Goal: Task Accomplishment & Management: Use online tool/utility

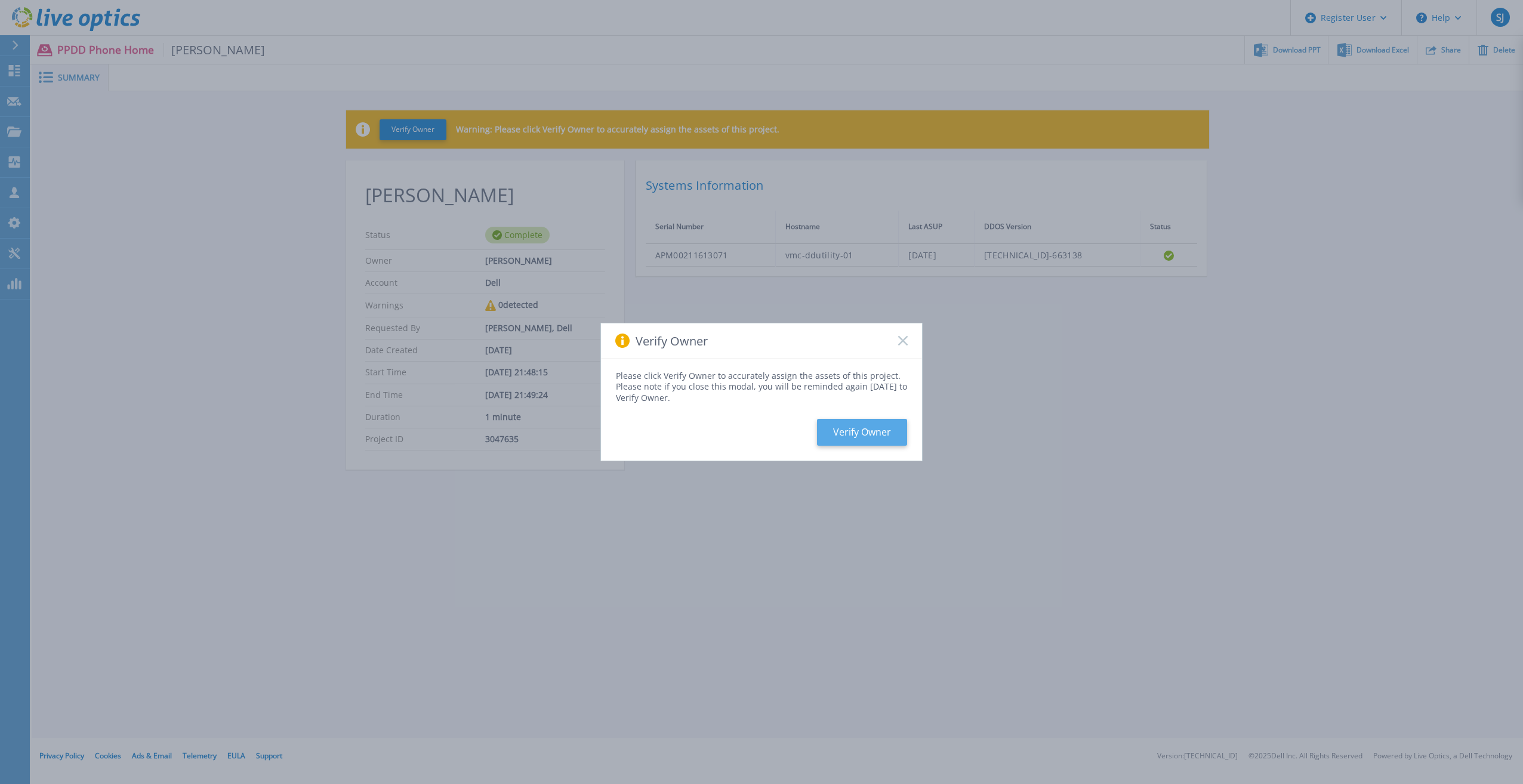
click at [904, 439] on button "Verify Owner" at bounding box center [862, 432] width 91 height 27
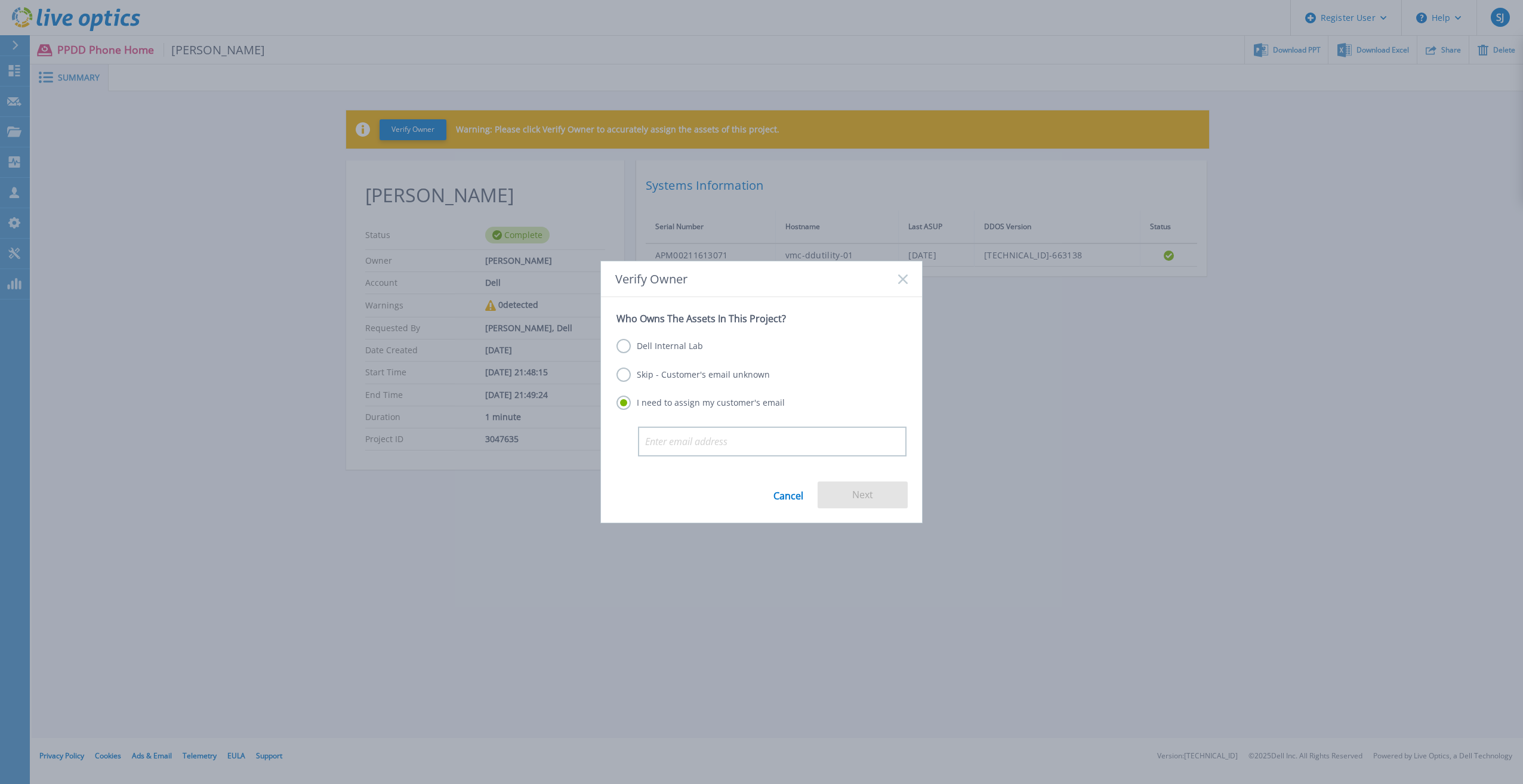
click at [681, 385] on div "Dell Internal Lab Skip - Customer's email unknown I need to assign my customer'…" at bounding box center [761, 375] width 290 height 101
click at [686, 381] on label "Skip - Customer's email unknown" at bounding box center [693, 374] width 153 height 14
click at [0, 0] on input "Skip - Customer's email unknown" at bounding box center [0, 0] width 0 height 0
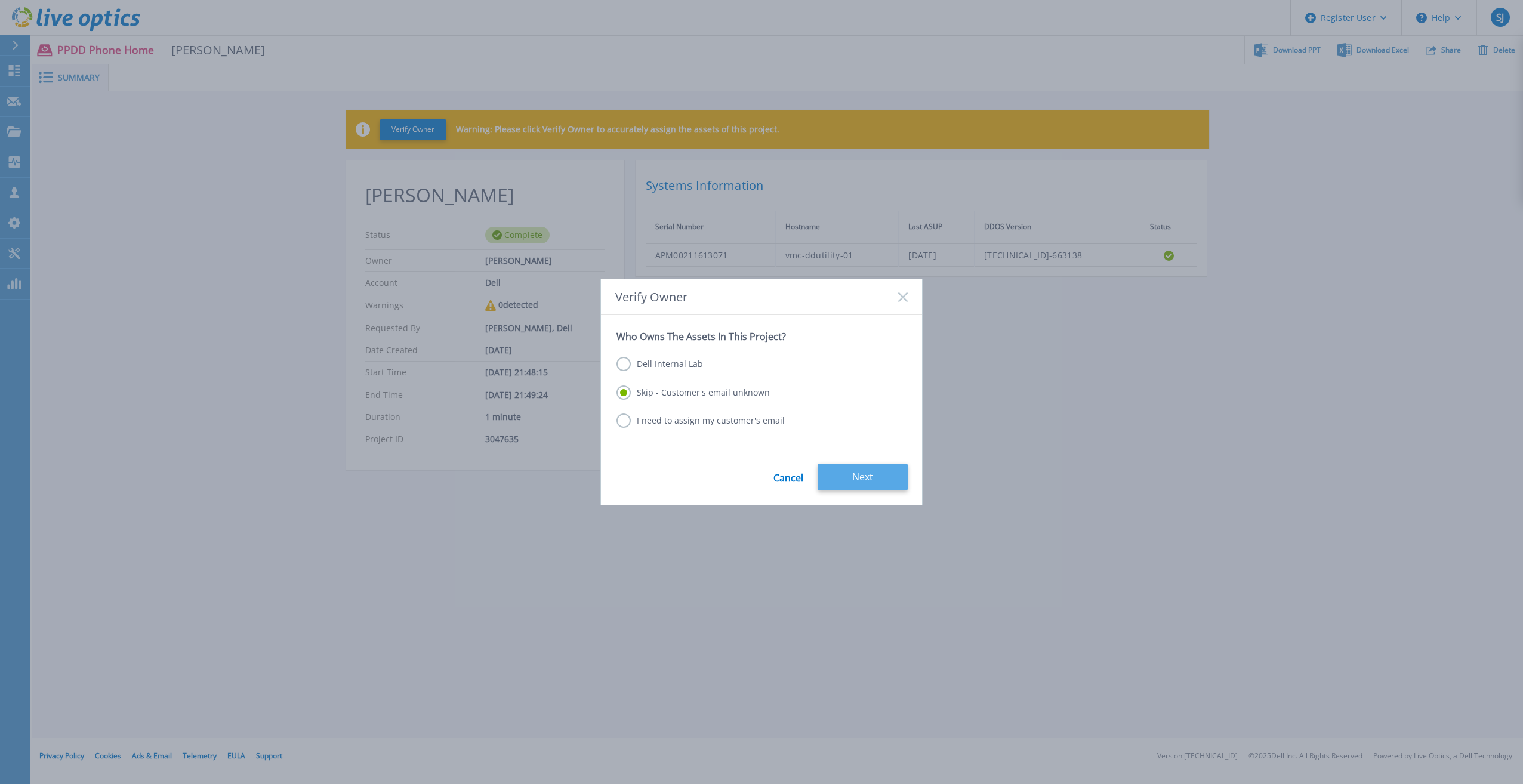
click at [875, 484] on button "Next" at bounding box center [863, 476] width 91 height 27
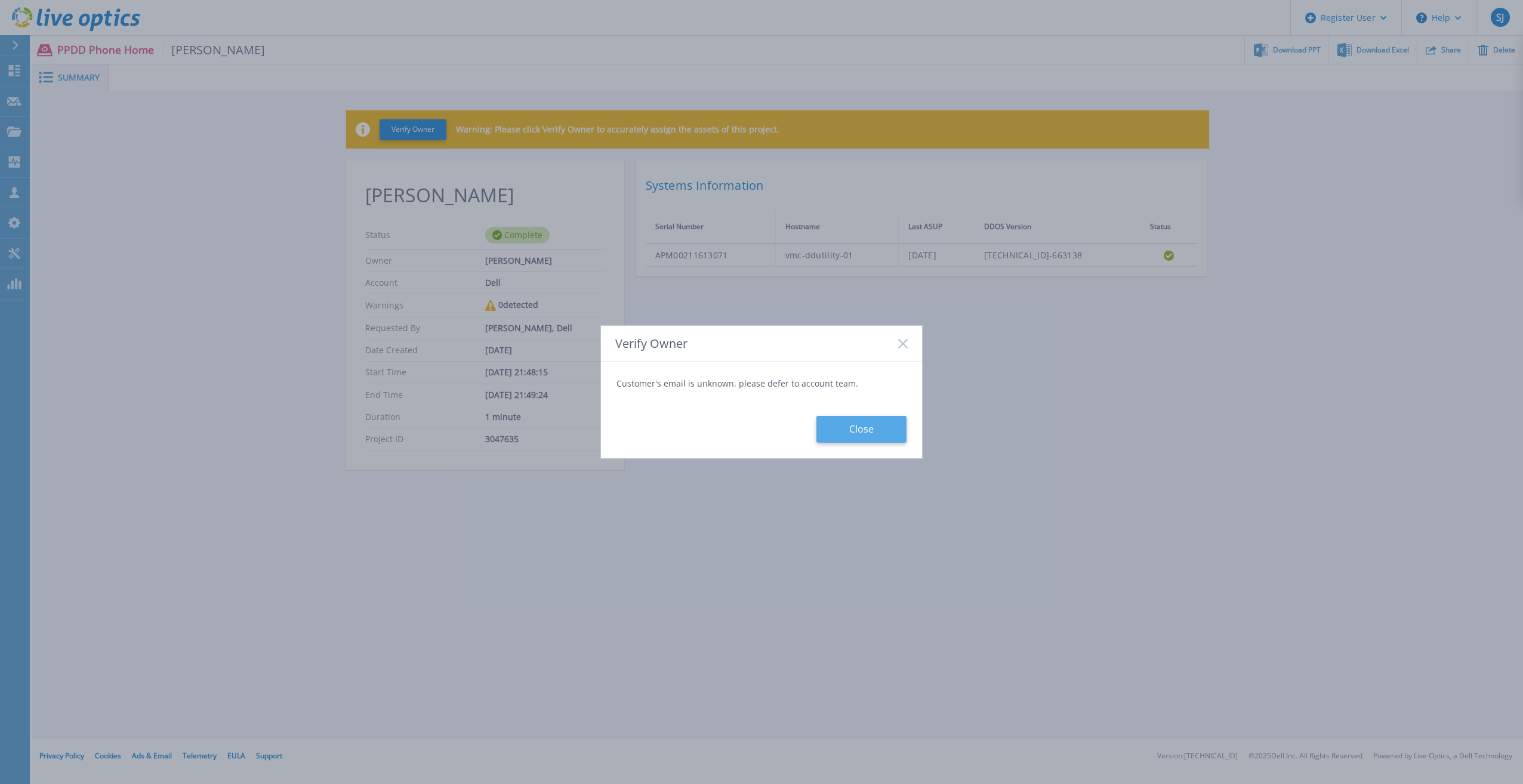
click at [853, 429] on button "Close" at bounding box center [861, 429] width 91 height 27
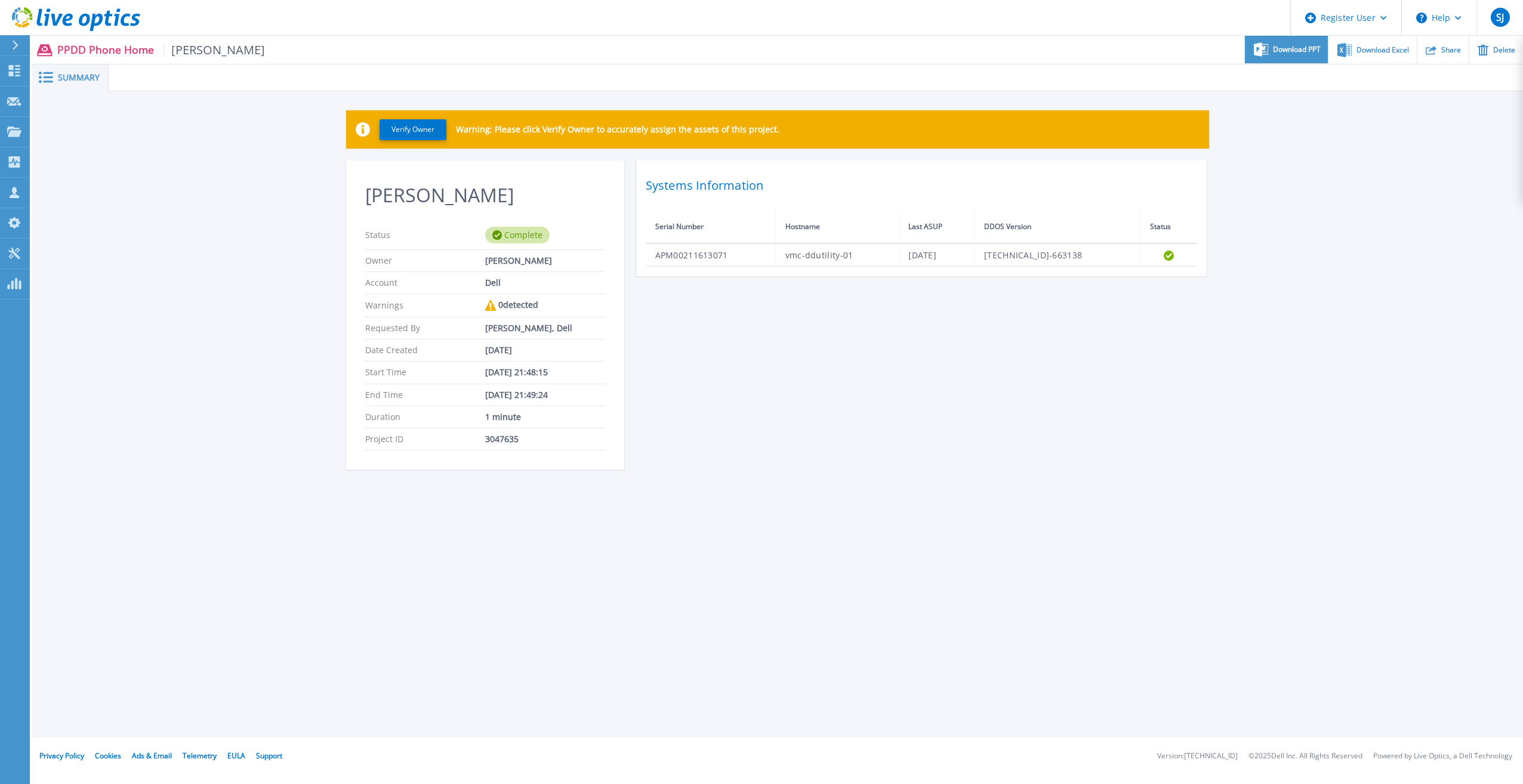
click at [1321, 60] on div "Download PPT" at bounding box center [1286, 50] width 83 height 28
click at [24, 51] on div at bounding box center [20, 45] width 19 height 21
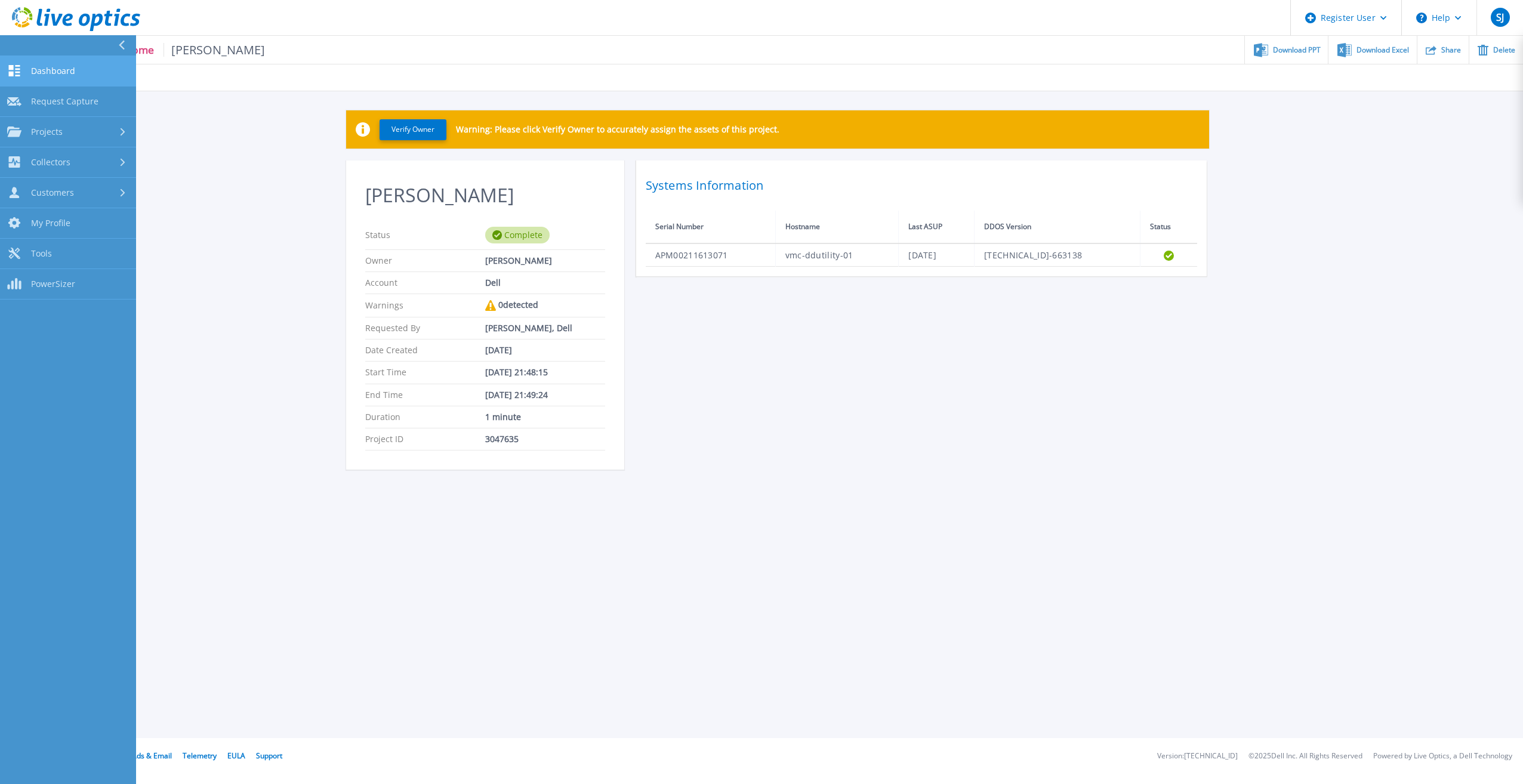
click at [47, 72] on span "Dashboard" at bounding box center [53, 71] width 44 height 11
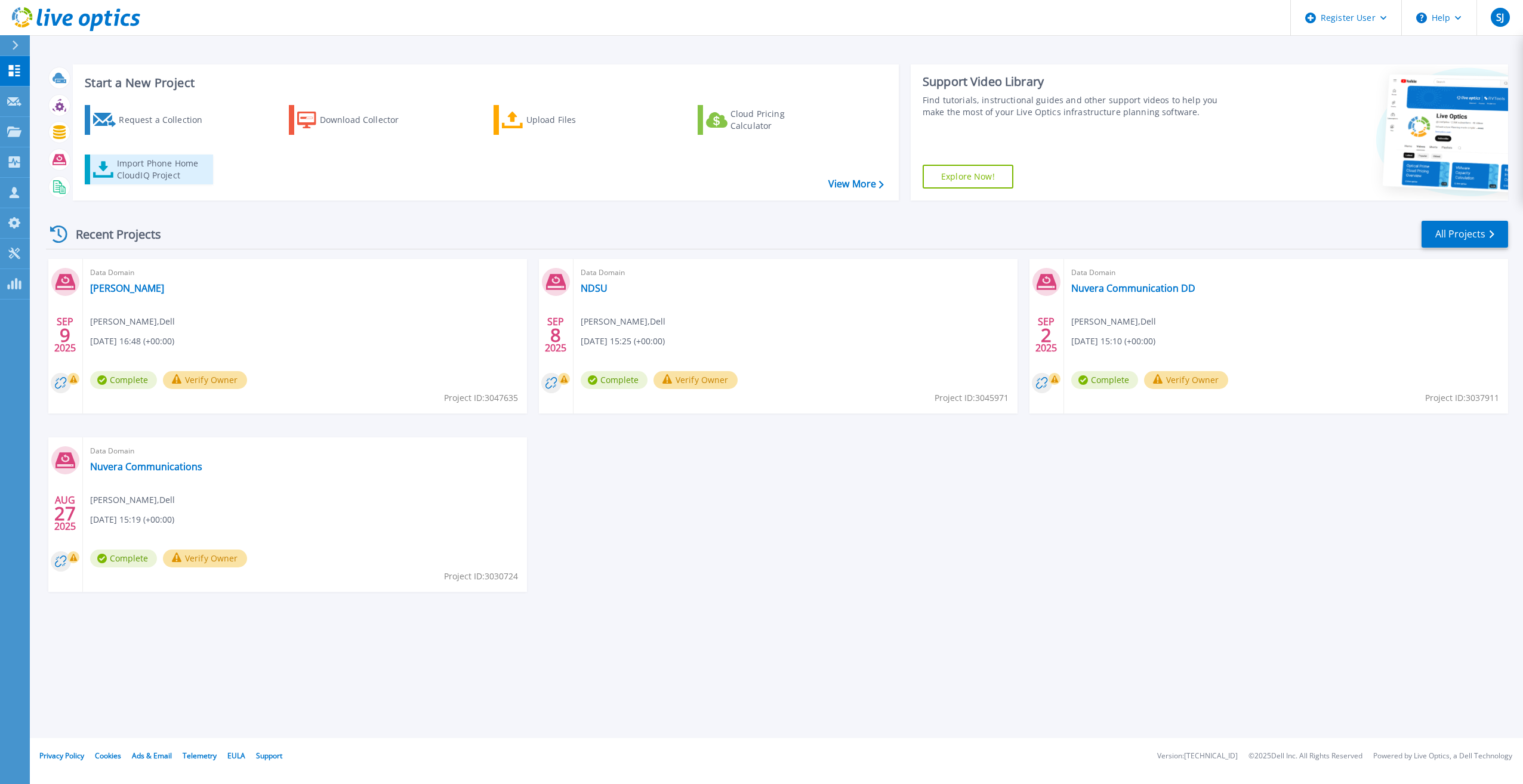
click at [160, 169] on div "Import Phone Home CloudIQ Project" at bounding box center [163, 169] width 93 height 24
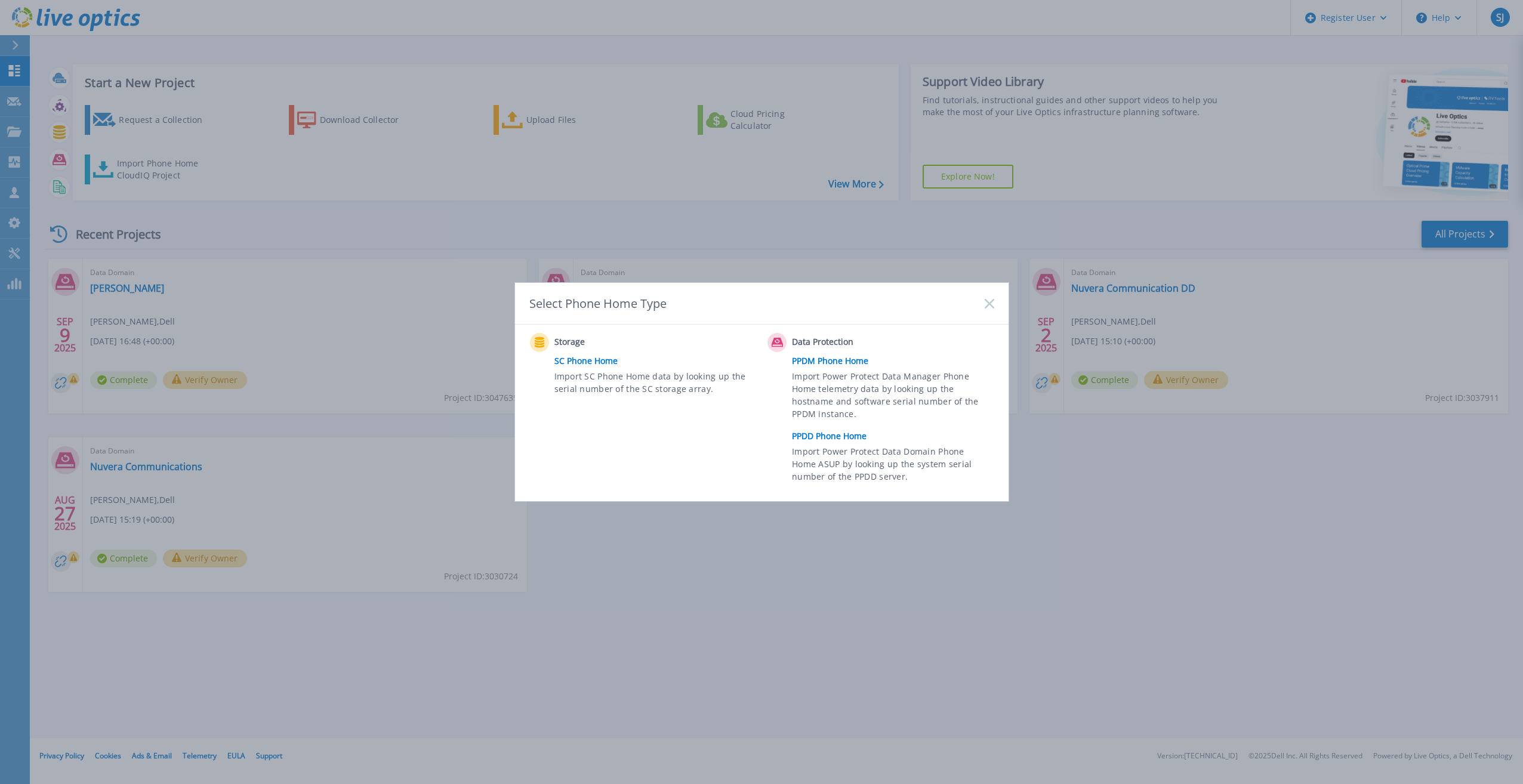
click at [830, 444] on link "PPDD Phone Home" at bounding box center [895, 436] width 207 height 18
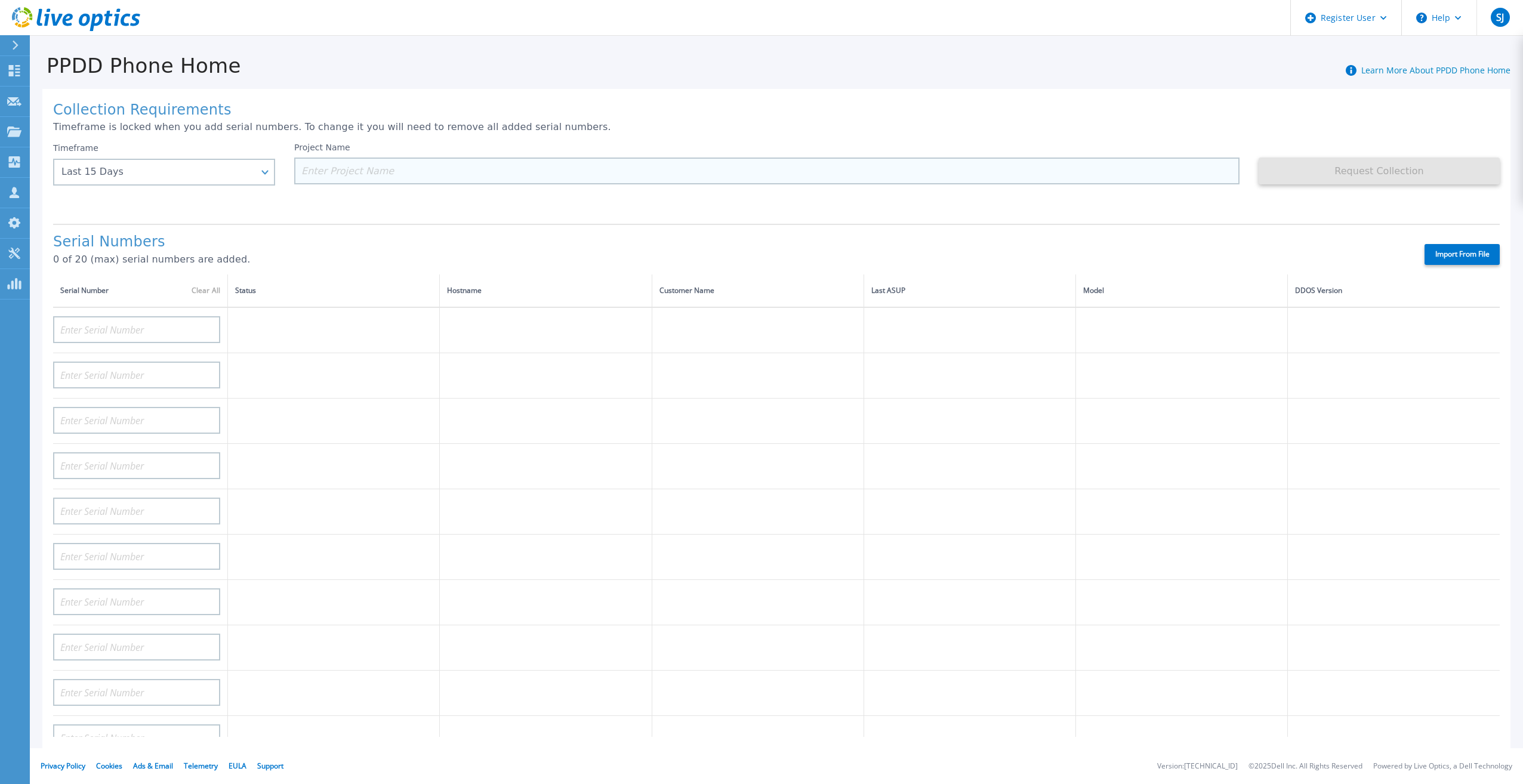
click at [364, 170] on input at bounding box center [767, 170] width 945 height 27
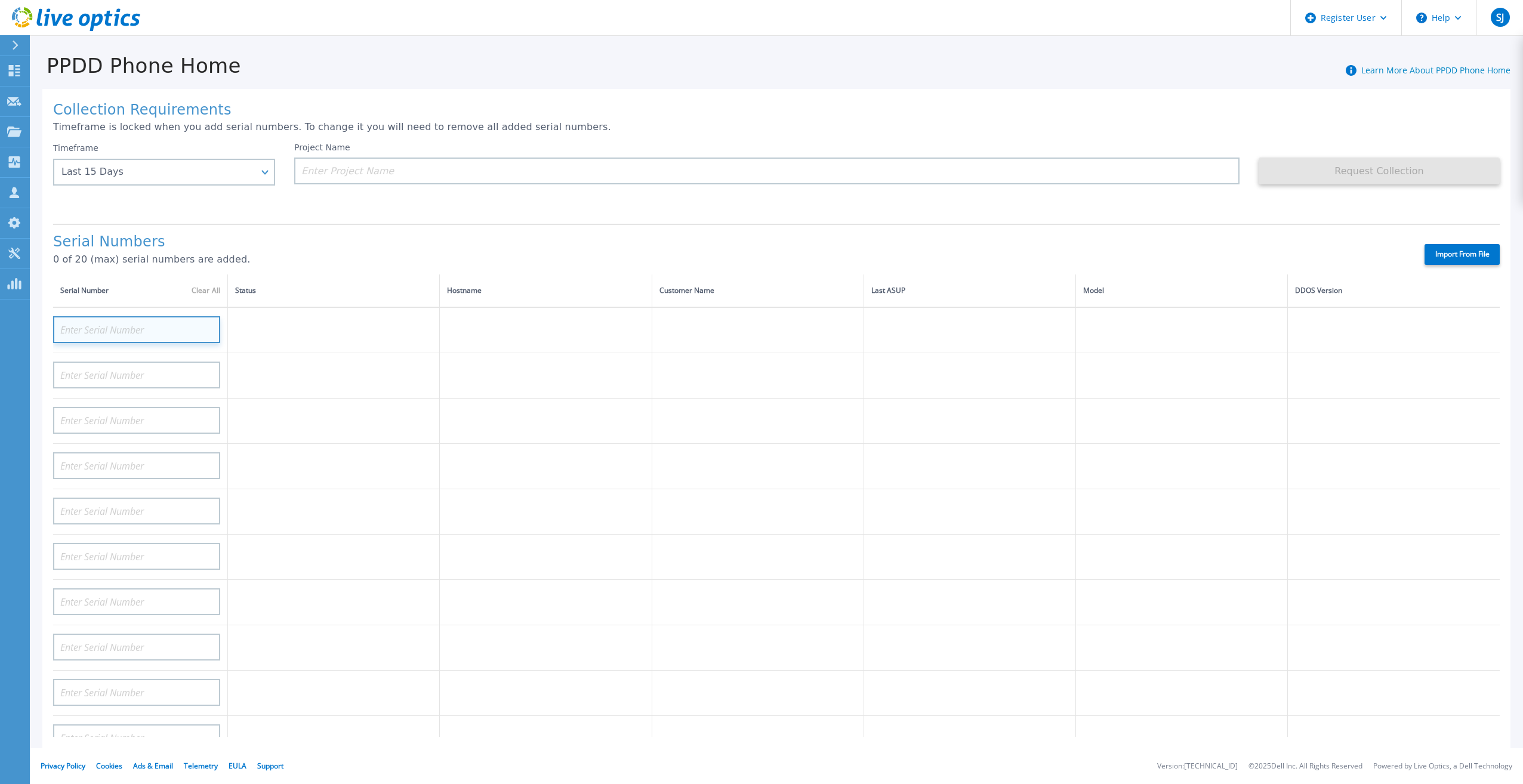
paste input "ELMDDV05205NP0"
type input "ELMDDV05205NP0"
click at [272, 398] on td at bounding box center [333, 420] width 211 height 45
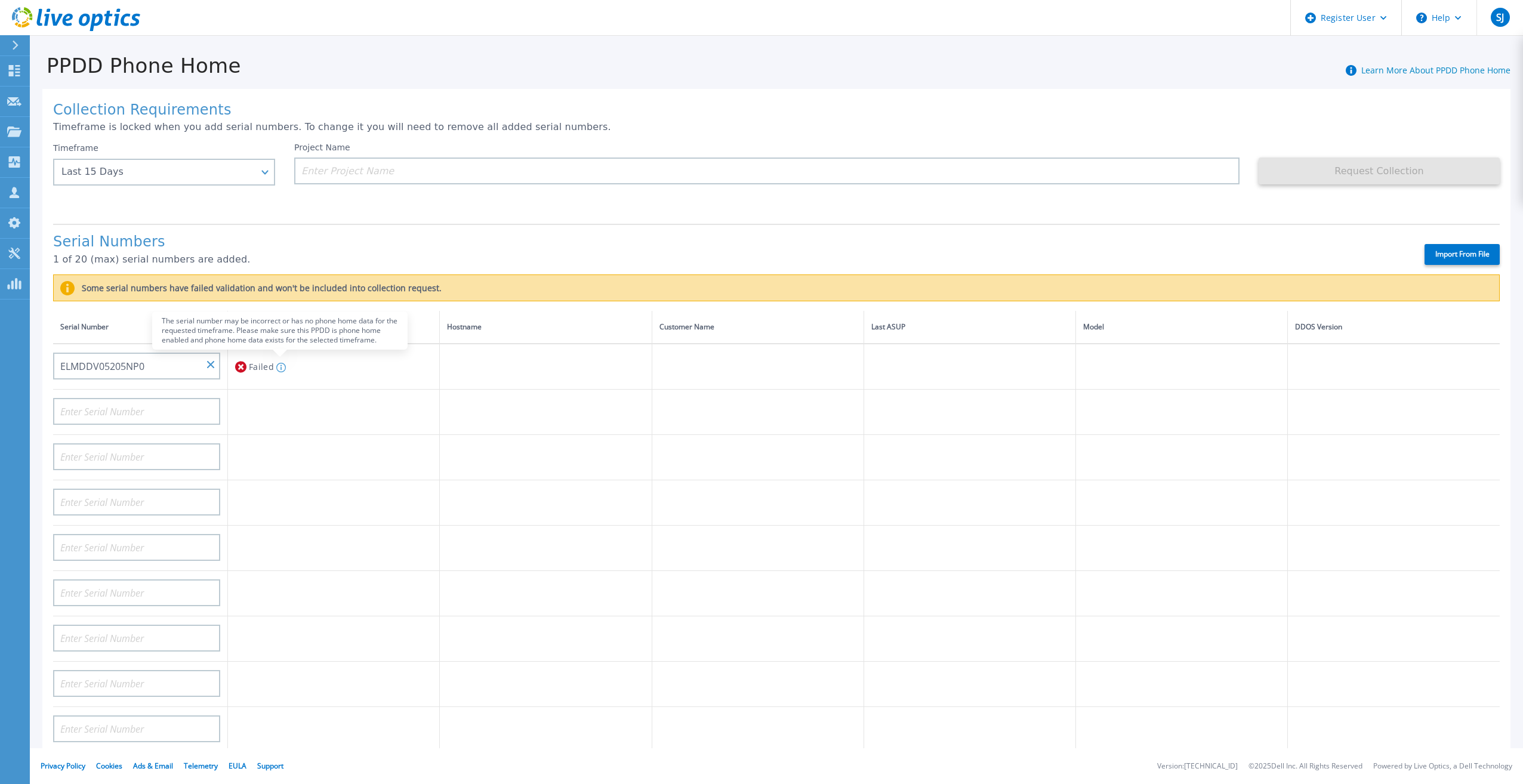
click at [278, 363] on icon at bounding box center [281, 368] width 10 height 10
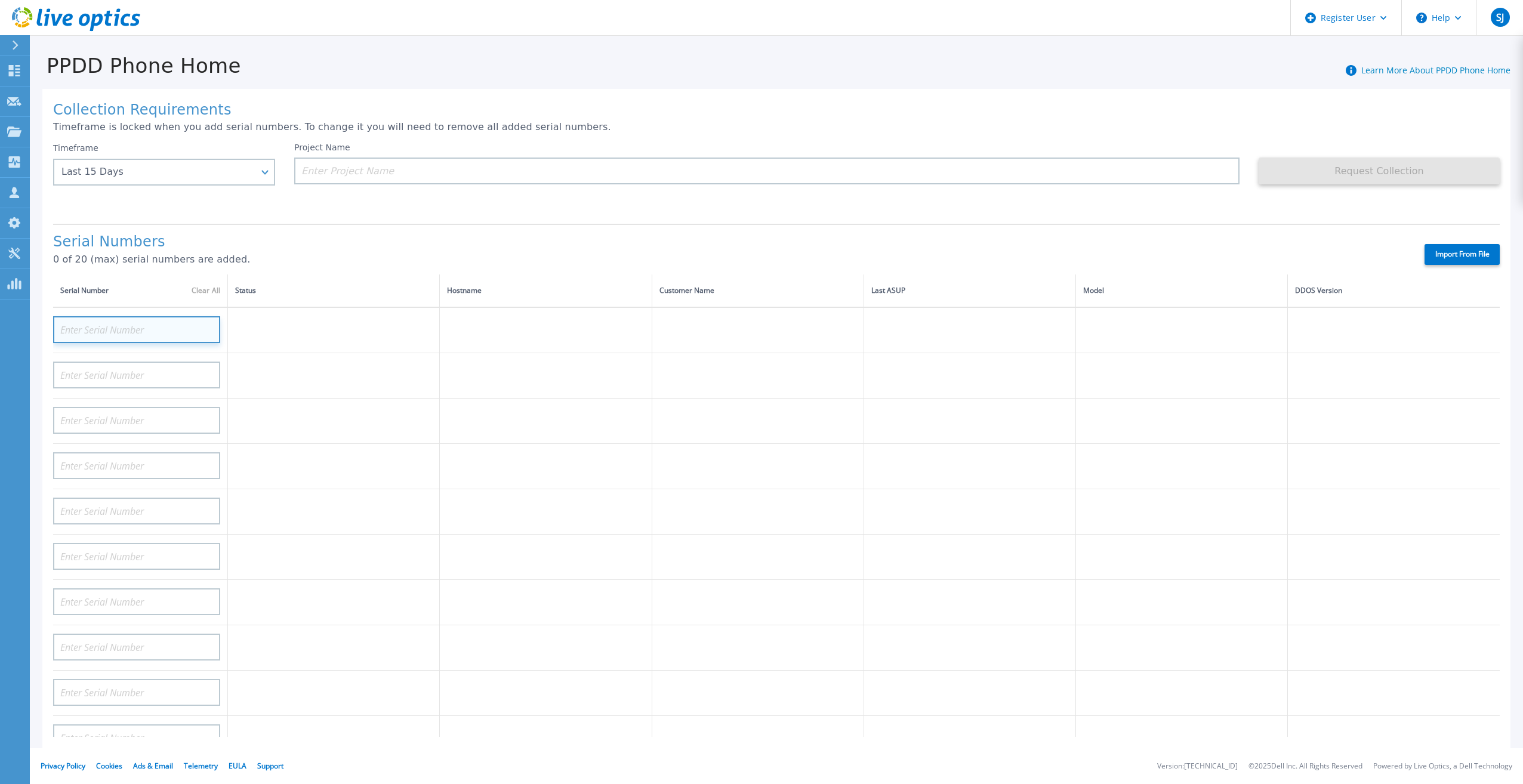
paste input "5CTPG13"
type input "5CTPG13"
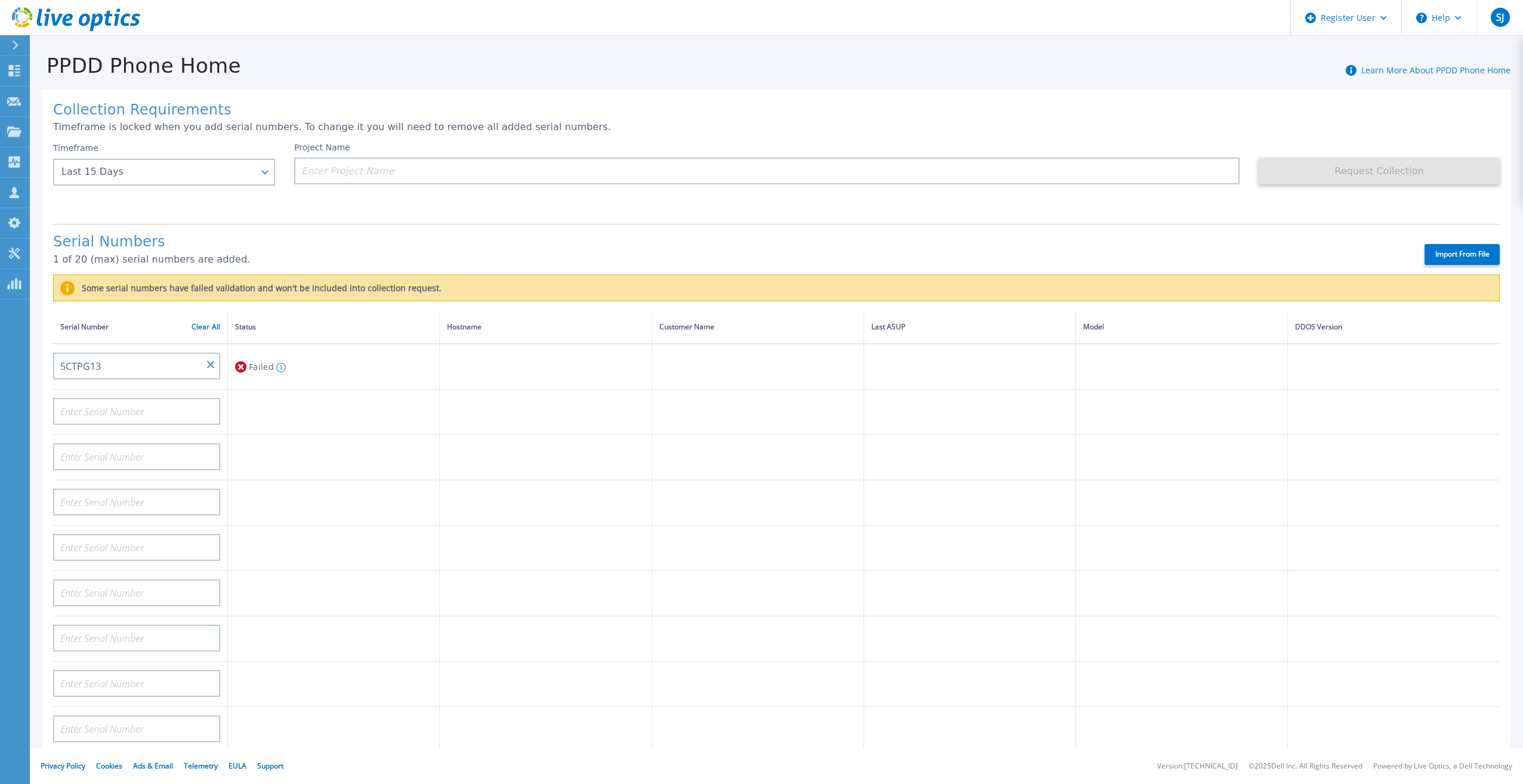
click at [310, 262] on div "Serial Numbers 1 of 20 (max) serial numbers are added." at bounding box center [728, 253] width 1350 height 40
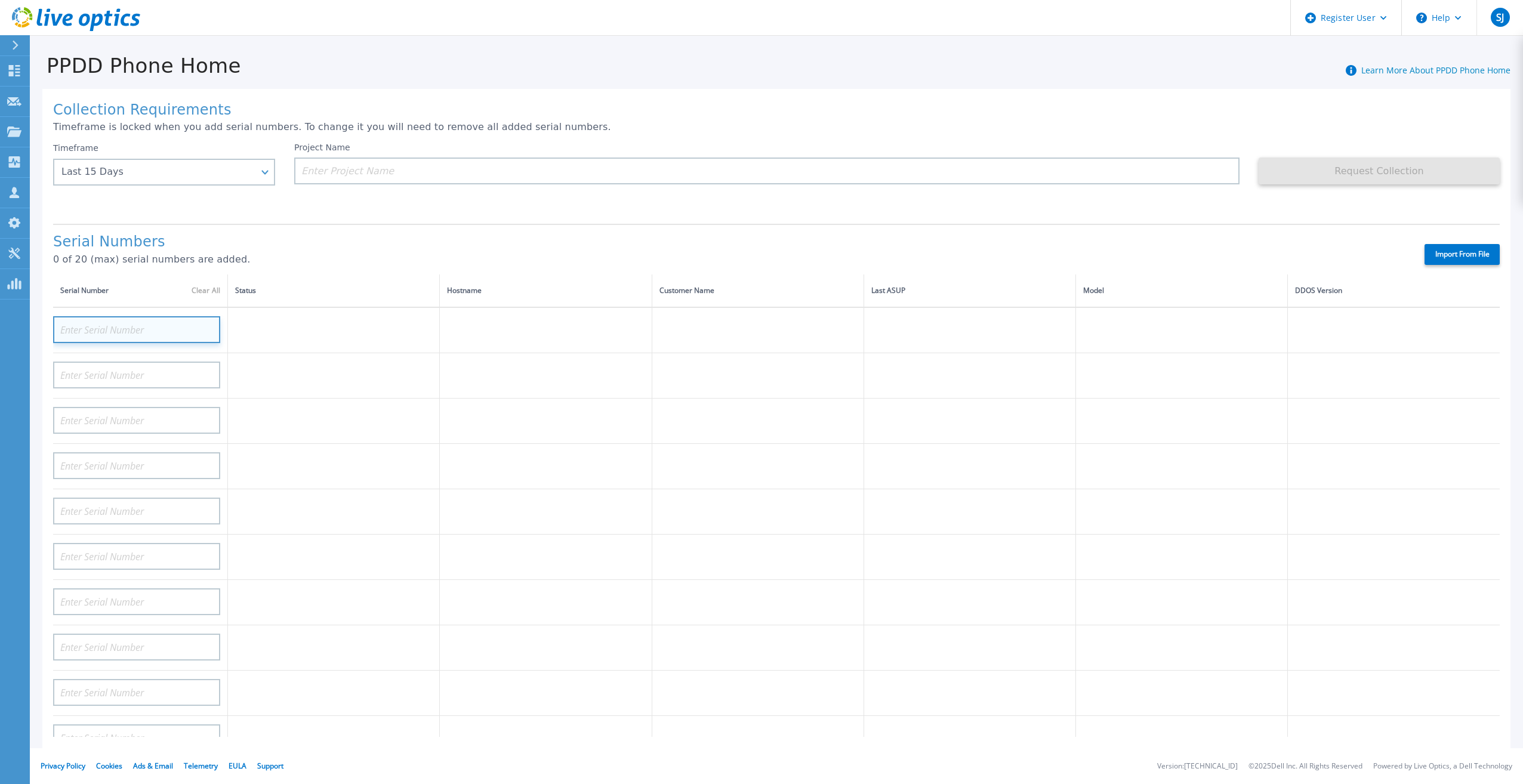
click at [152, 324] on input at bounding box center [137, 329] width 167 height 27
paste input "APM00202525420"
type input "APM00202525420"
click at [381, 353] on td at bounding box center [333, 375] width 211 height 45
paste input "APM00202603774"
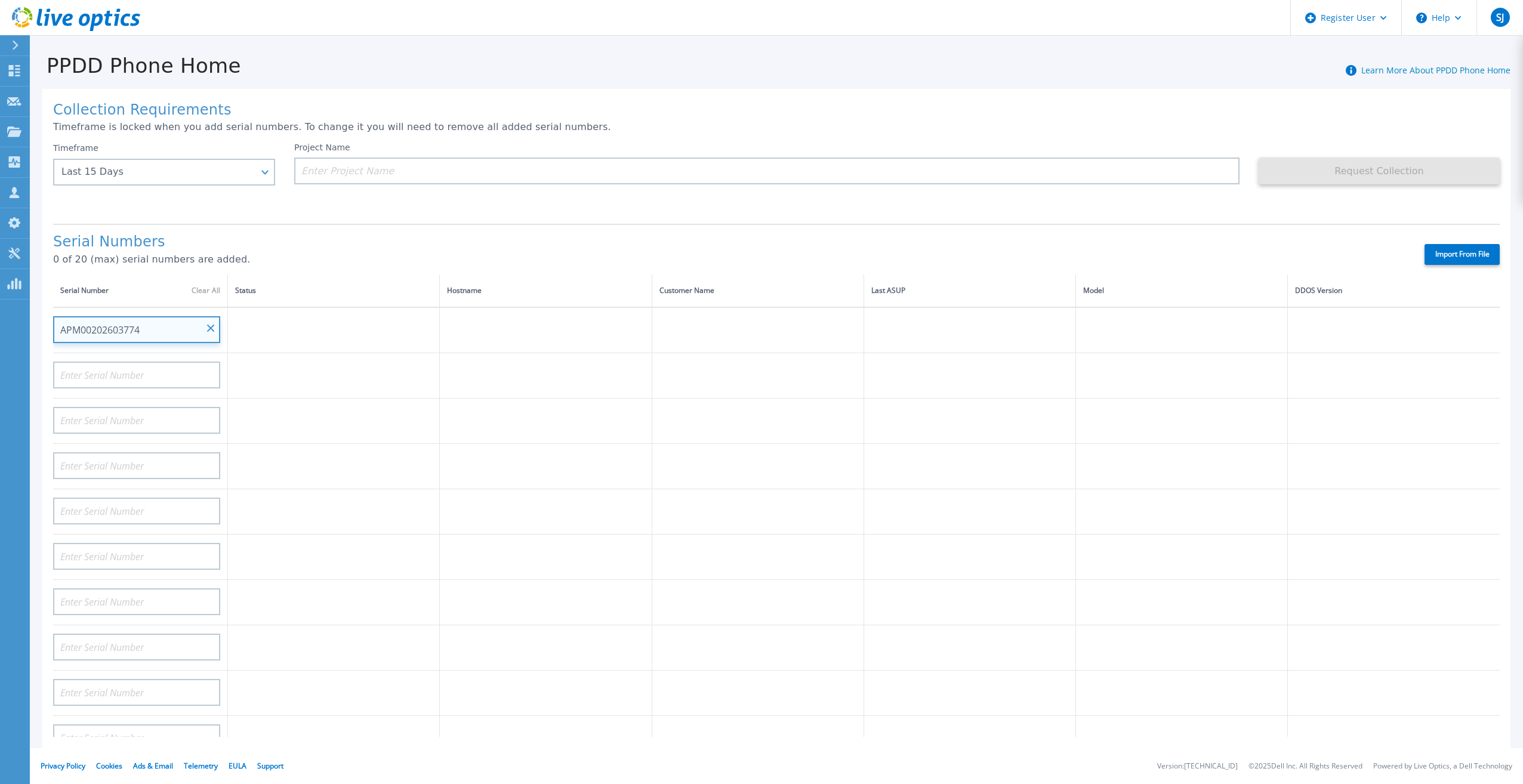
type input "APM00202603774"
click at [452, 420] on td at bounding box center [545, 420] width 211 height 45
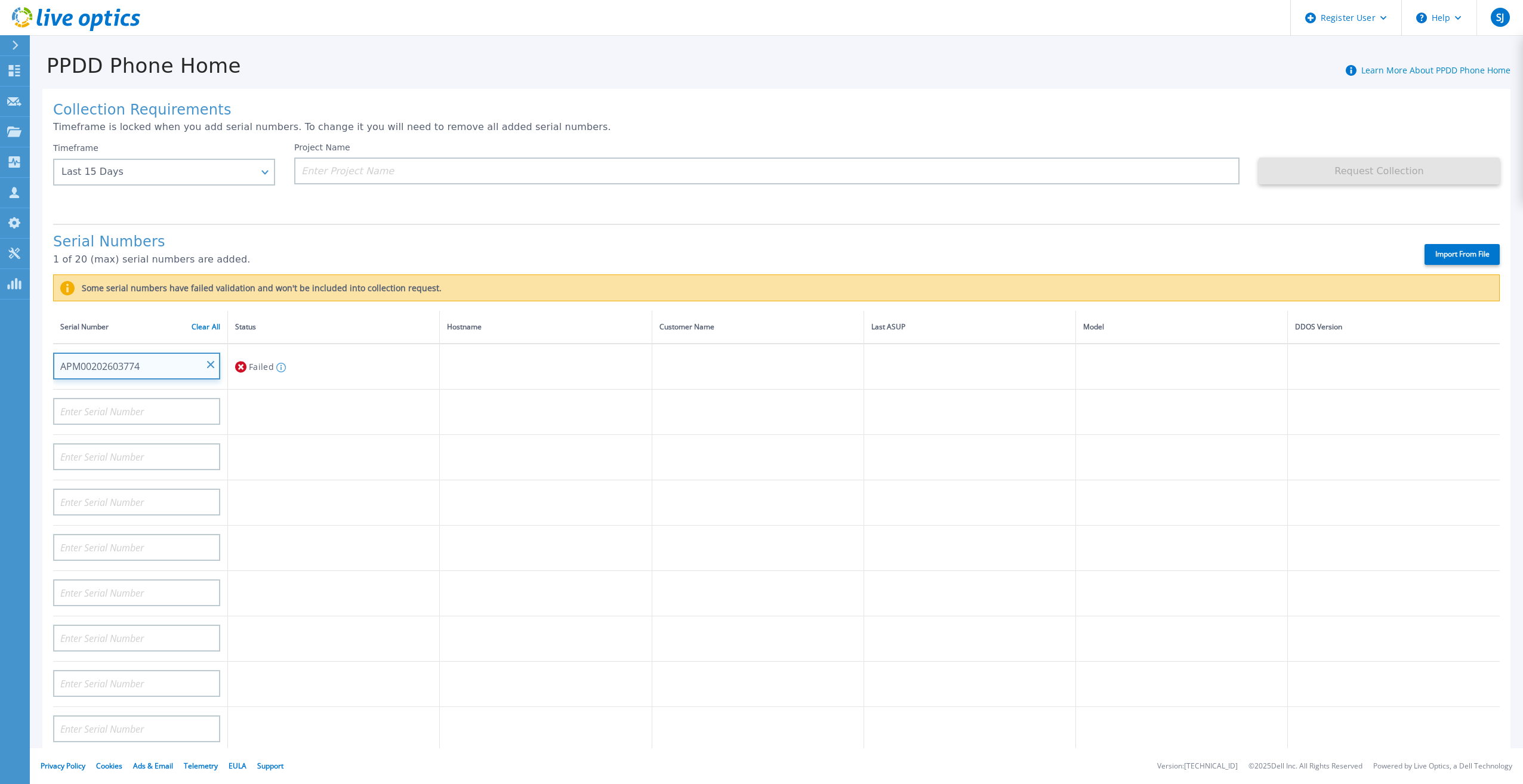
click at [214, 355] on input "APM00202603774" at bounding box center [137, 366] width 167 height 27
click at [227, 349] on td "APM00202603774" at bounding box center [141, 367] width 174 height 46
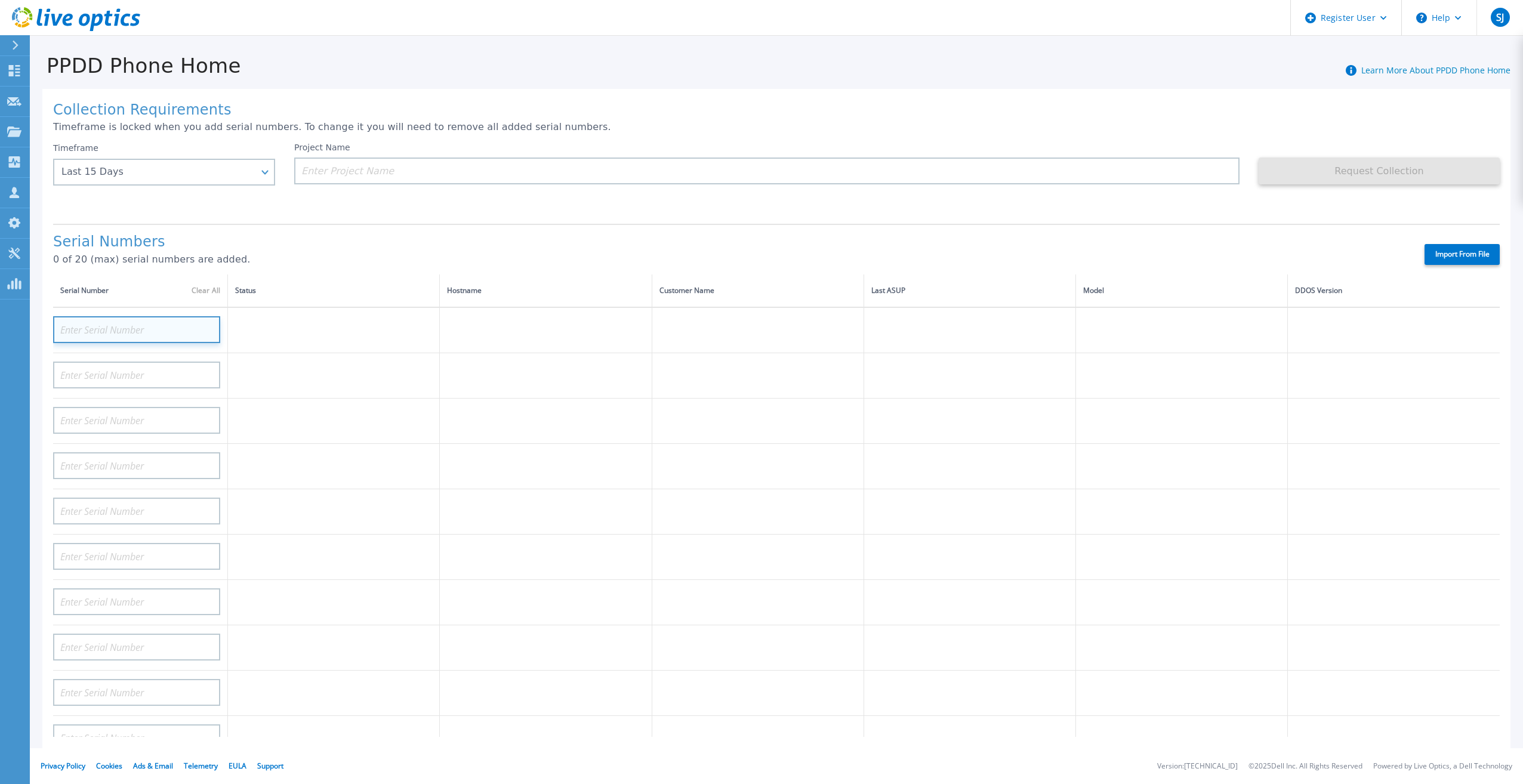
click at [128, 322] on input at bounding box center [137, 329] width 167 height 27
paste input "ELMDDV1222YVMZ"
type input "ELMDDV1222YVMZ"
click at [359, 380] on td at bounding box center [333, 375] width 211 height 45
click at [114, 322] on input at bounding box center [137, 329] width 167 height 27
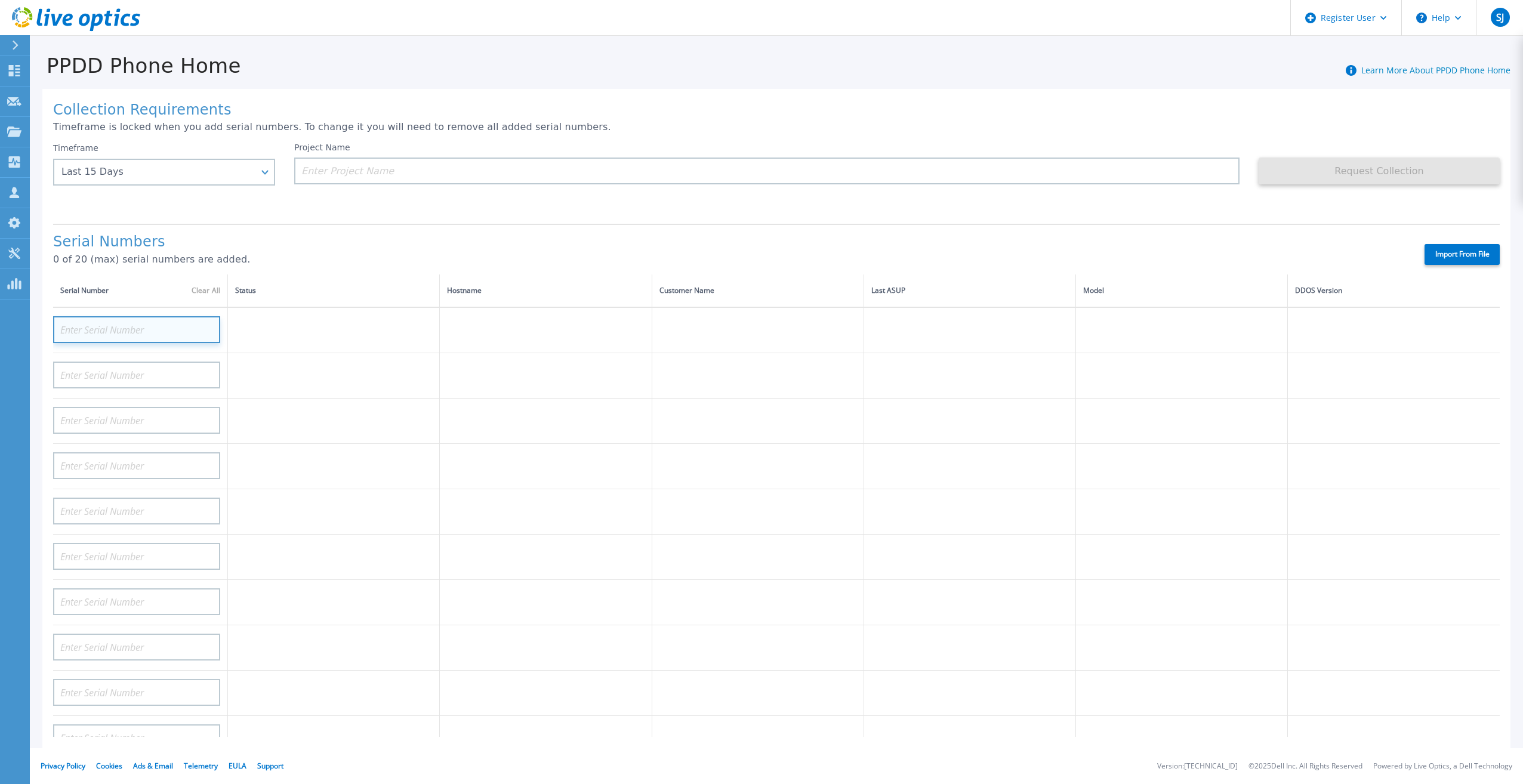
paste input "APX00224906973"
type input "APX00224906973"
click at [434, 404] on td at bounding box center [333, 420] width 211 height 45
